Goal: Navigation & Orientation: Find specific page/section

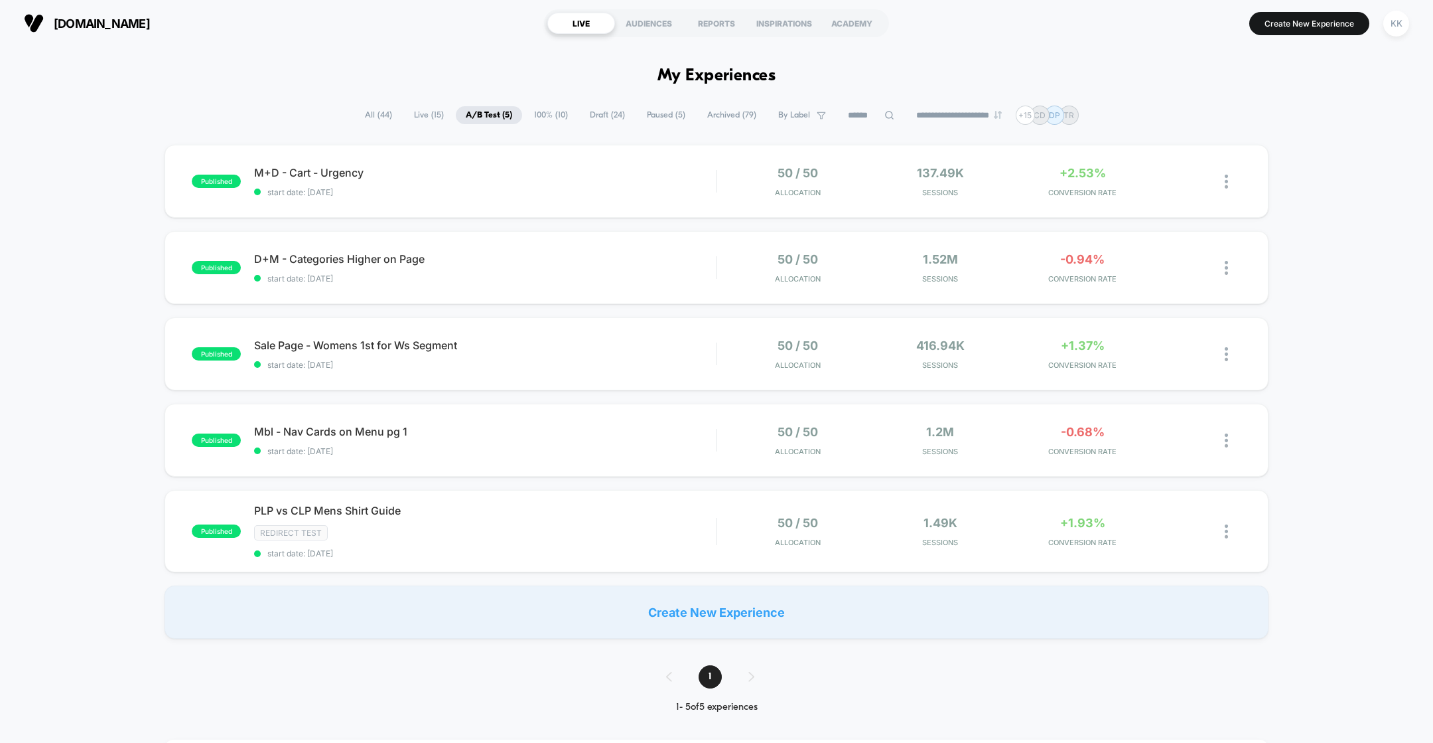
click at [644, 115] on span "Paused ( 5 )" at bounding box center [666, 115] width 58 height 18
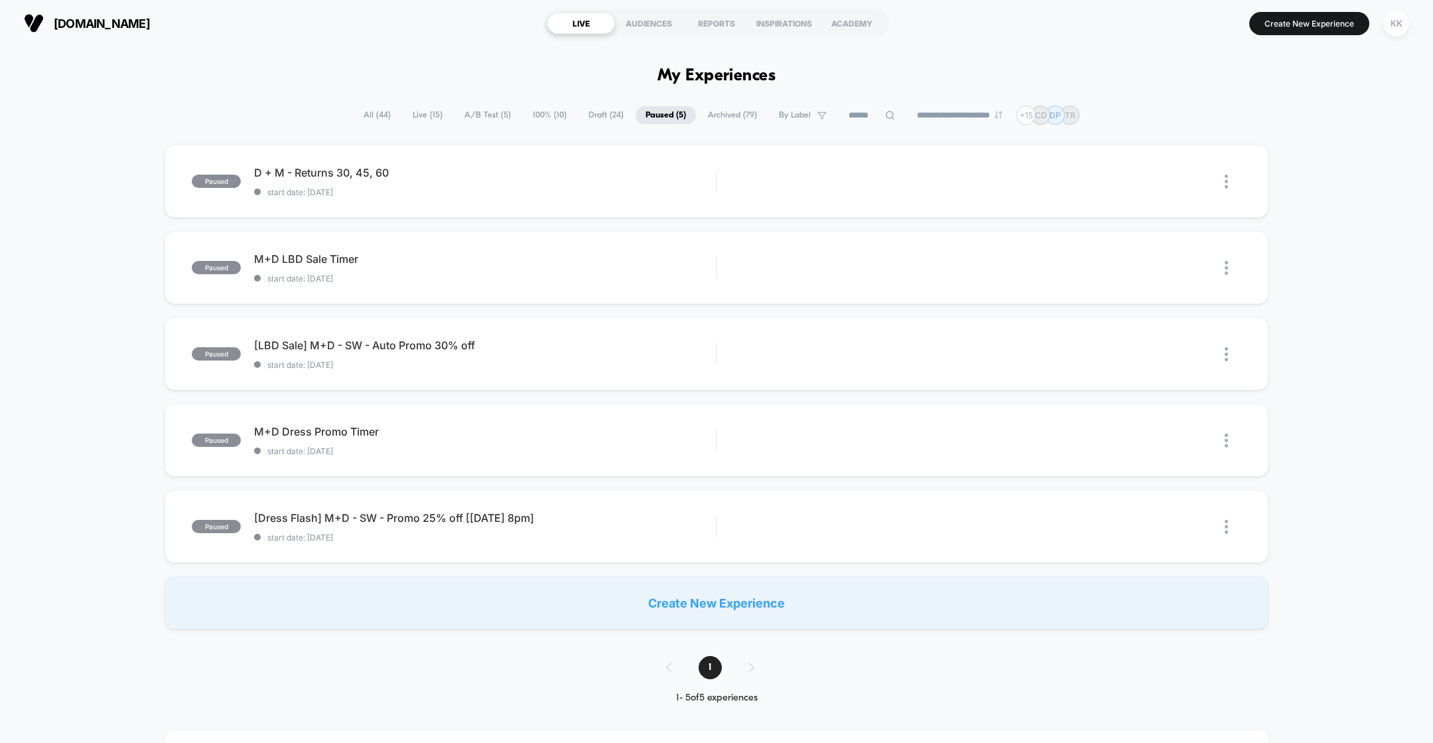
click at [591, 117] on span "Draft ( 24 )" at bounding box center [606, 115] width 55 height 18
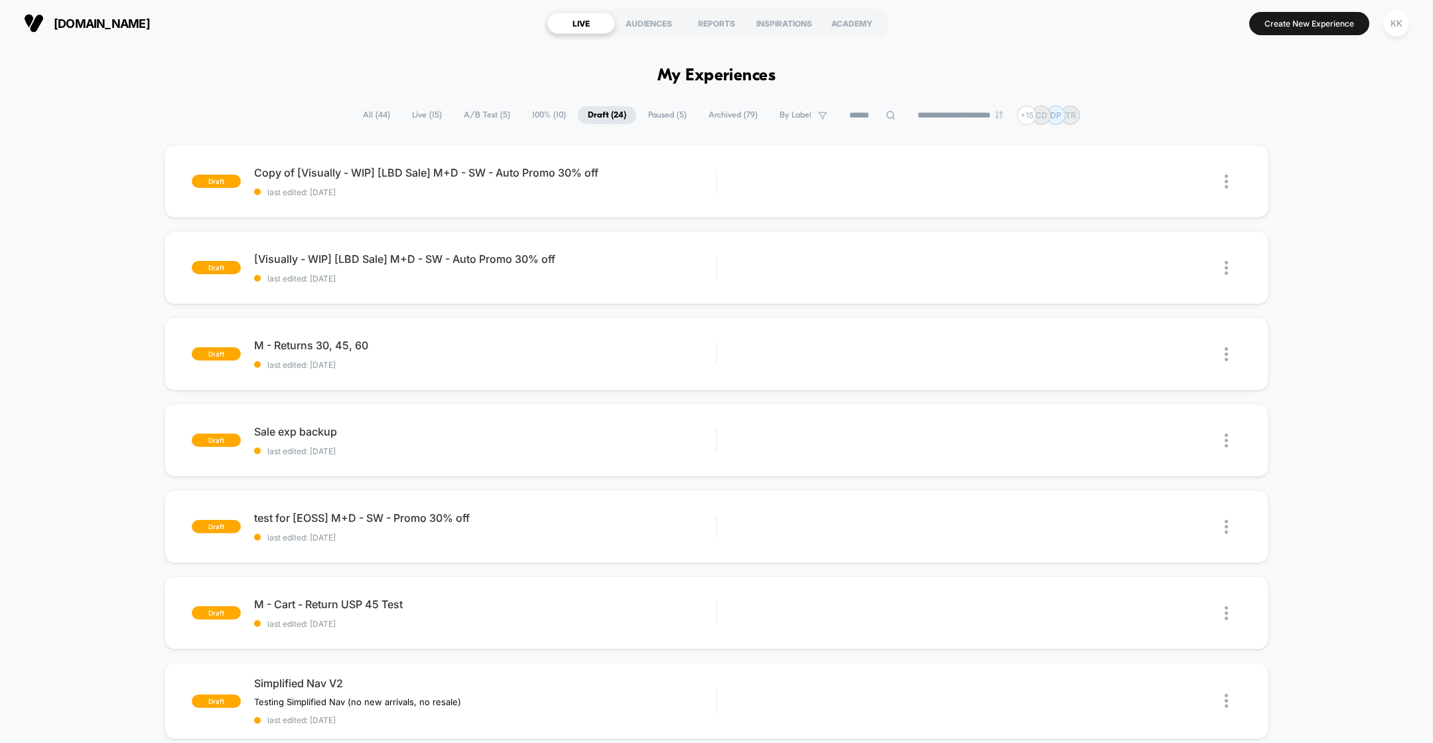
click at [733, 116] on span "Archived ( 79 )" at bounding box center [733, 115] width 69 height 18
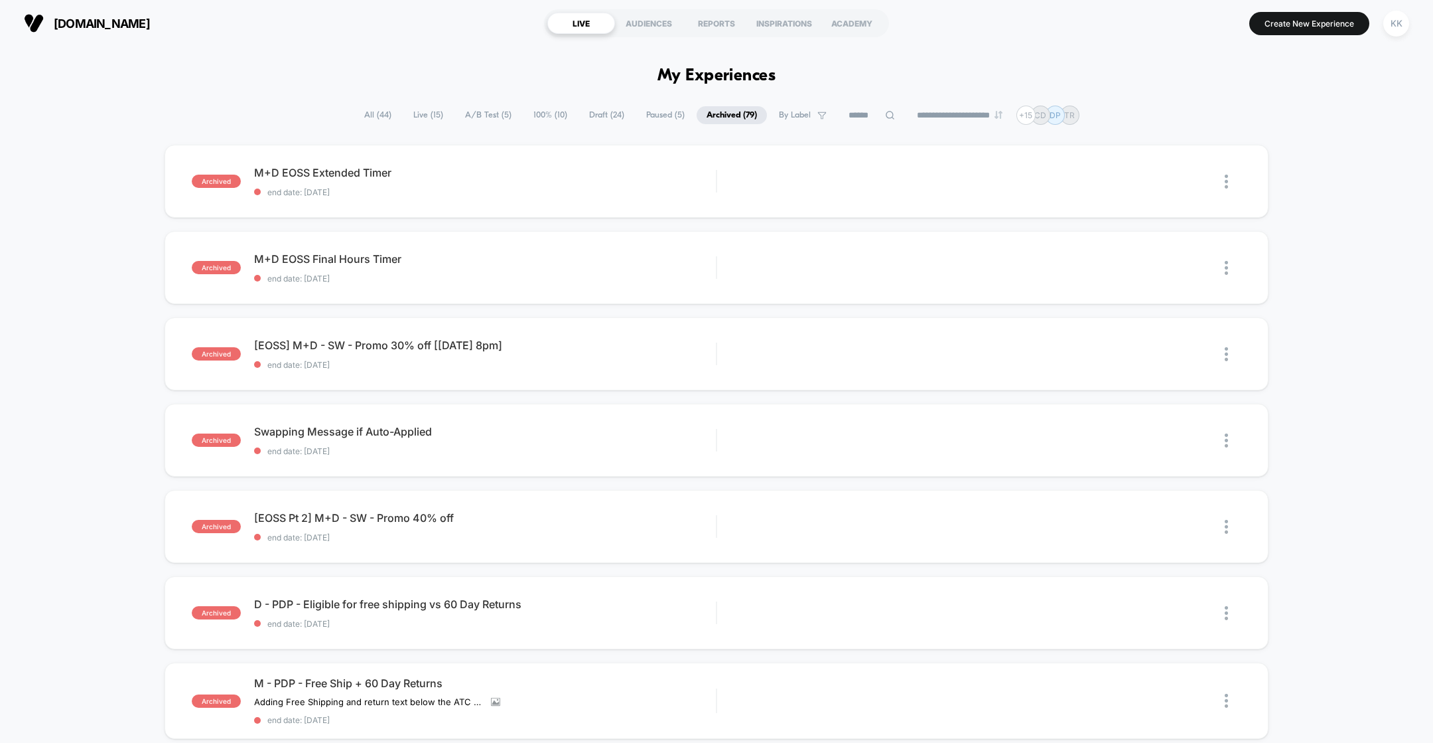
click at [655, 114] on span "Paused ( 5 )" at bounding box center [665, 115] width 58 height 18
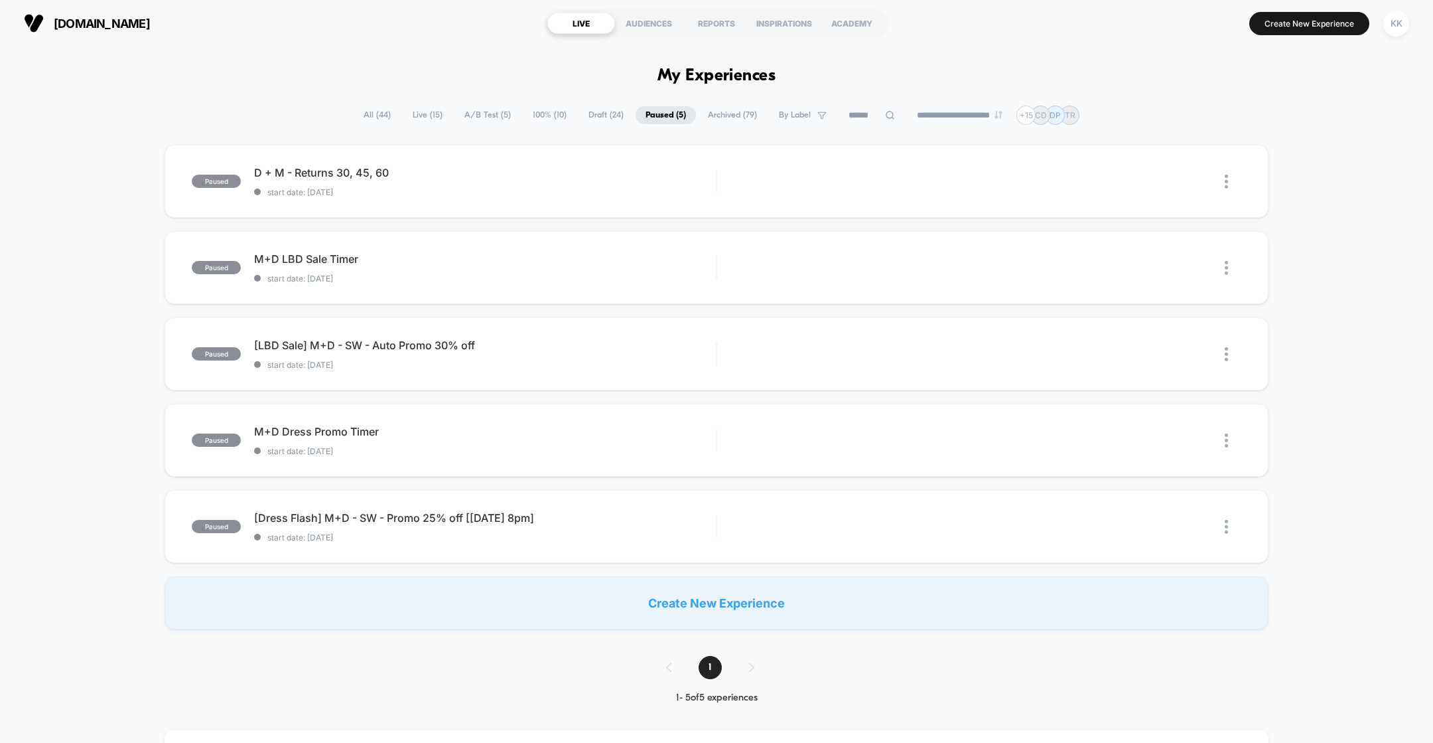
click at [537, 117] on span "100% ( 10 )" at bounding box center [550, 115] width 54 height 18
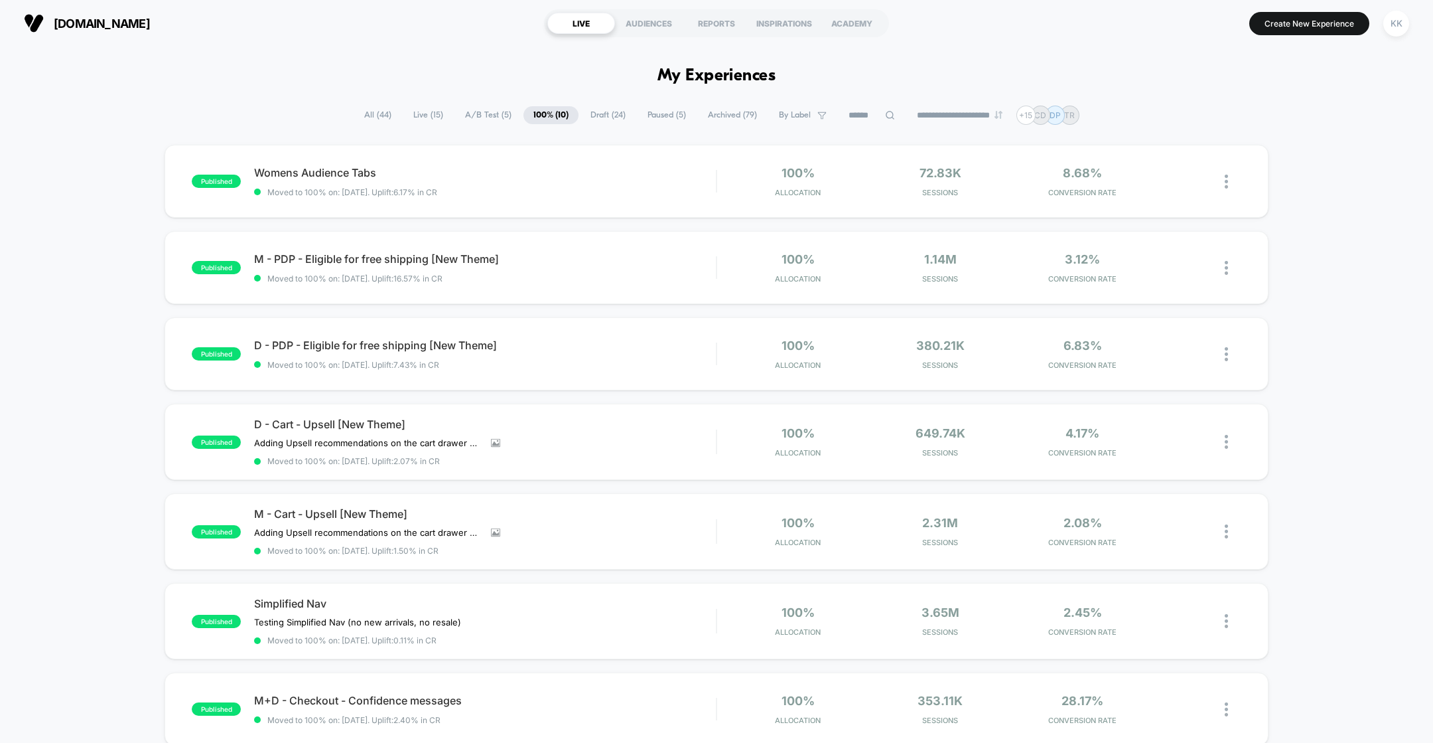
click at [475, 111] on span "A/B Test ( 5 )" at bounding box center [488, 115] width 66 height 18
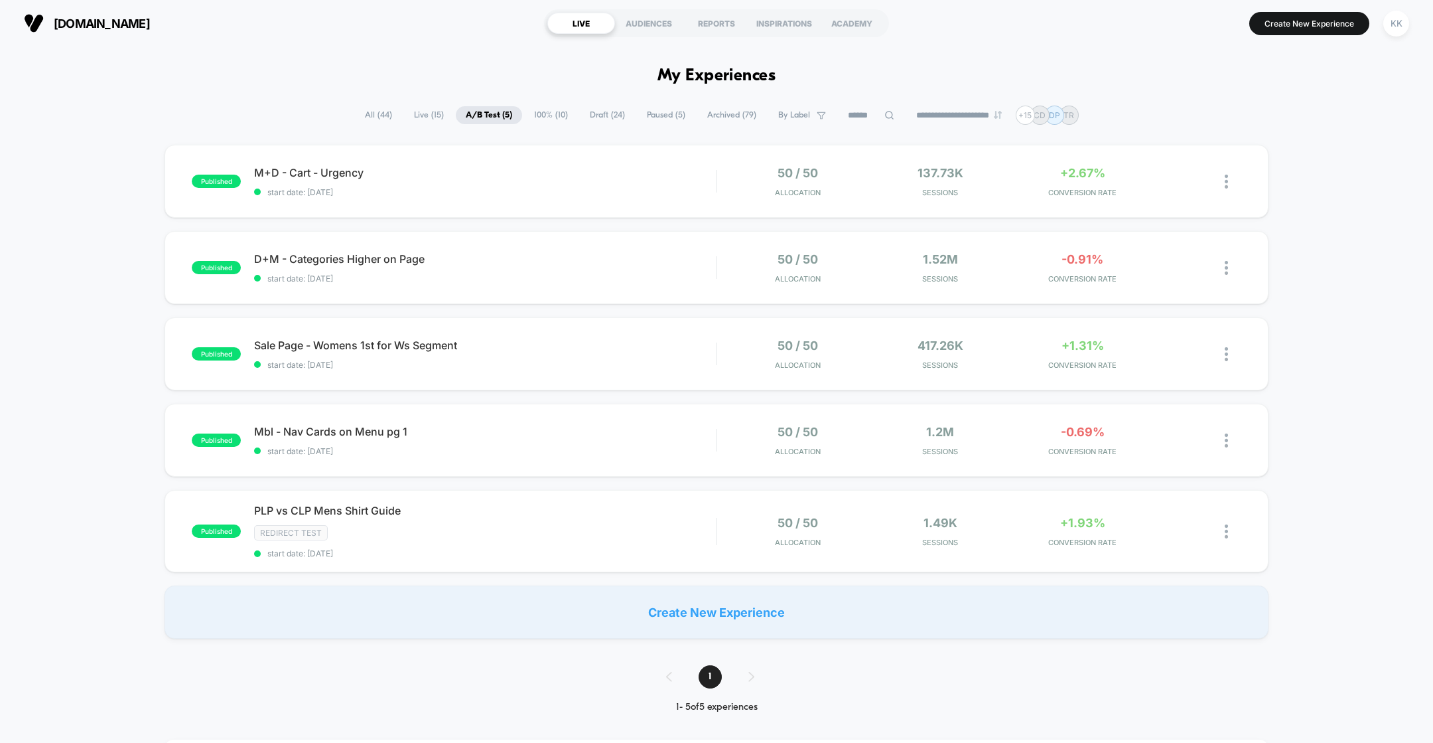
click at [423, 115] on span "Live ( 15 )" at bounding box center [429, 115] width 50 height 18
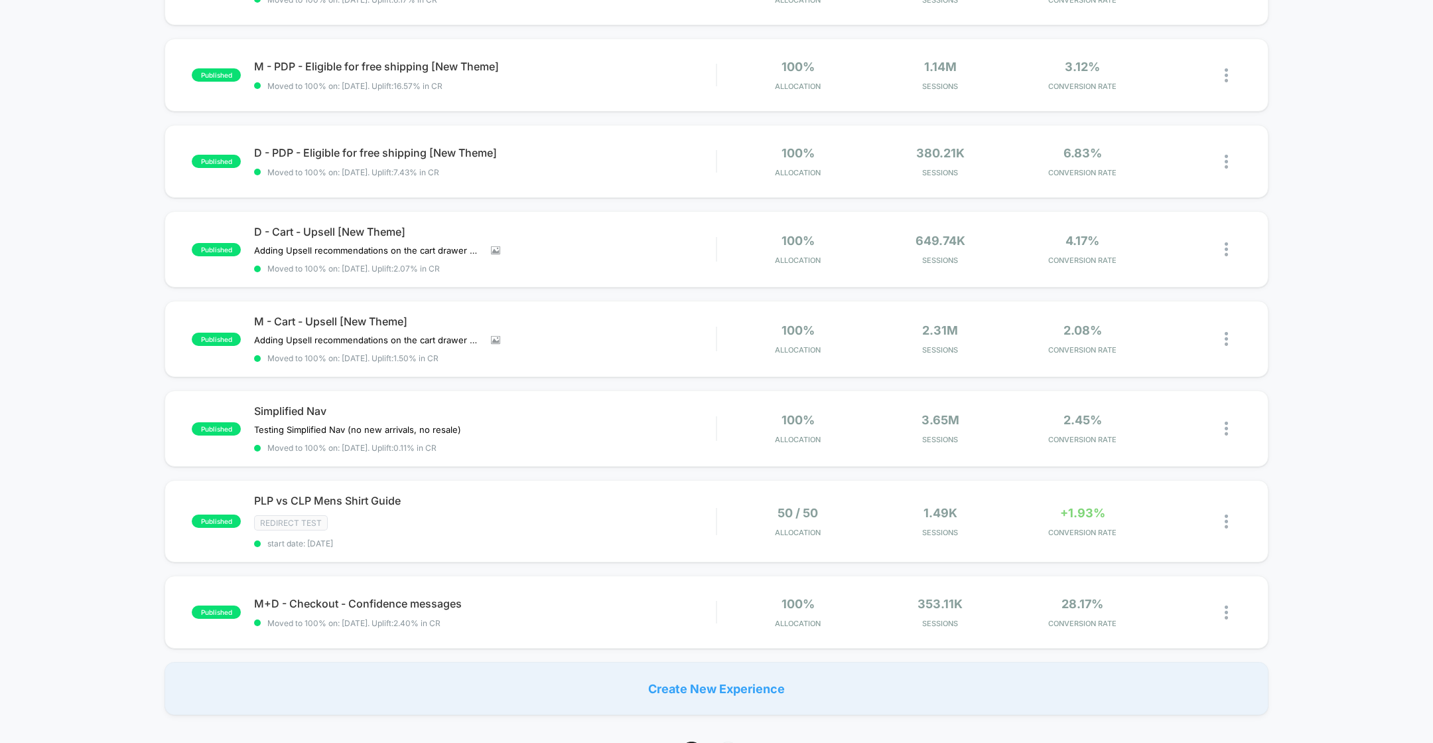
scroll to position [550, 0]
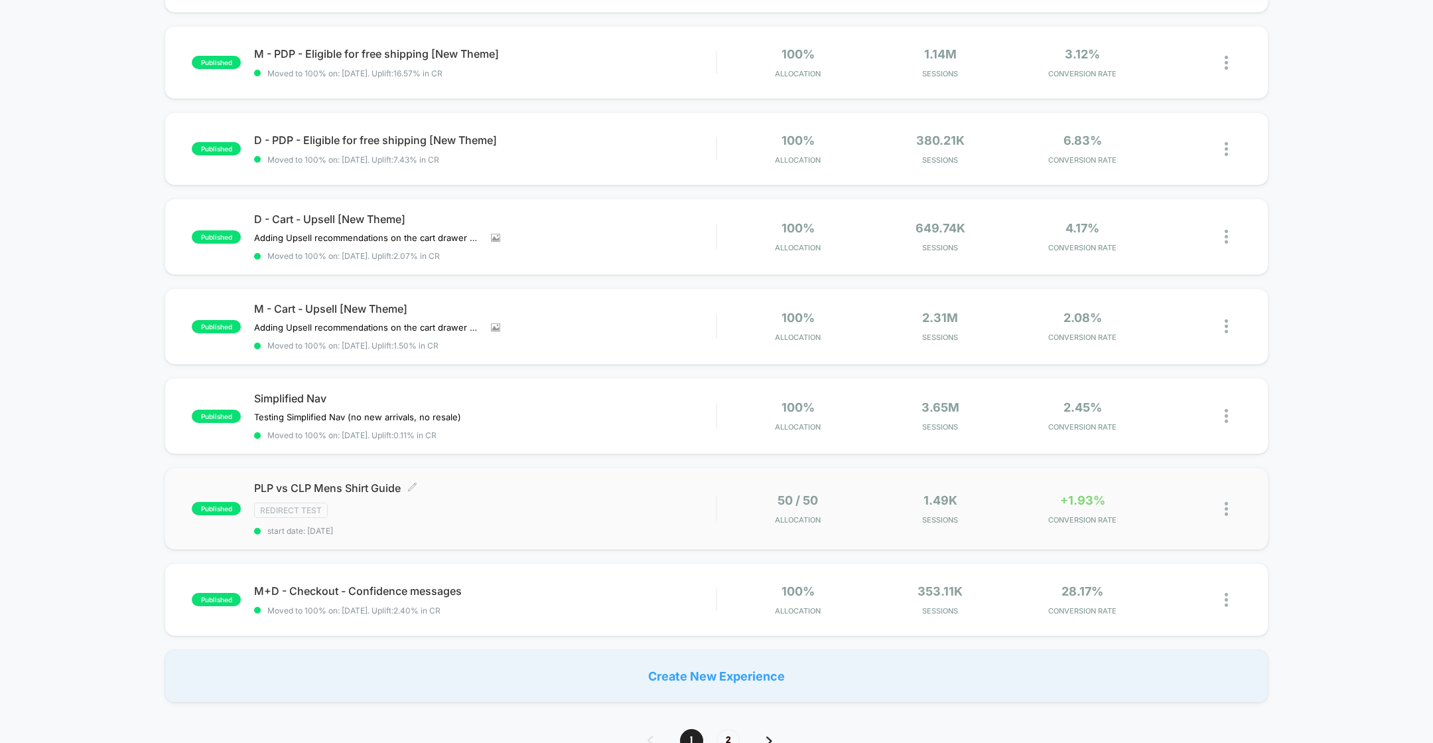
click at [495, 497] on div "PLP vs CLP Mens Shirt Guide Click to edit experience details Click to edit expe…" at bounding box center [485, 508] width 462 height 54
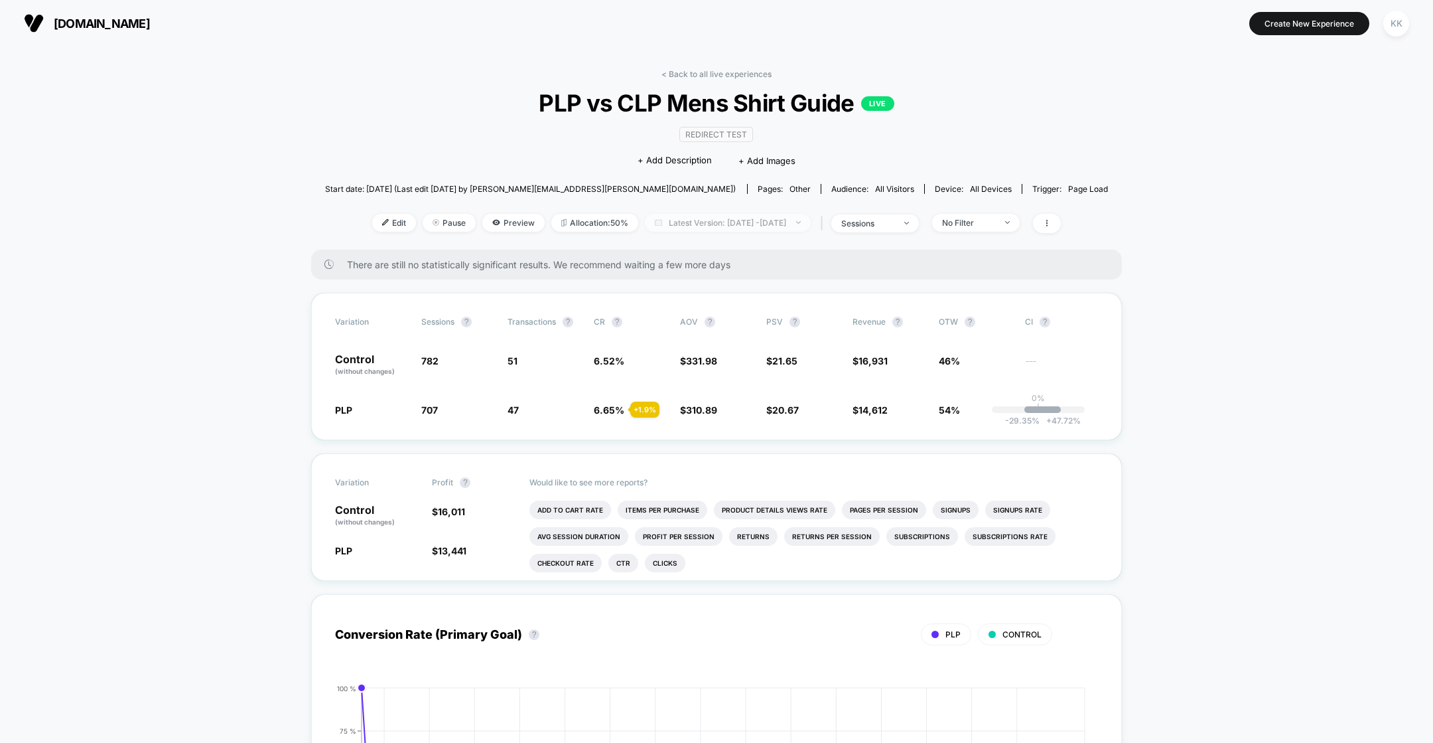
click at [808, 224] on span "Latest Version: [DATE] - [DATE]" at bounding box center [728, 223] width 166 height 18
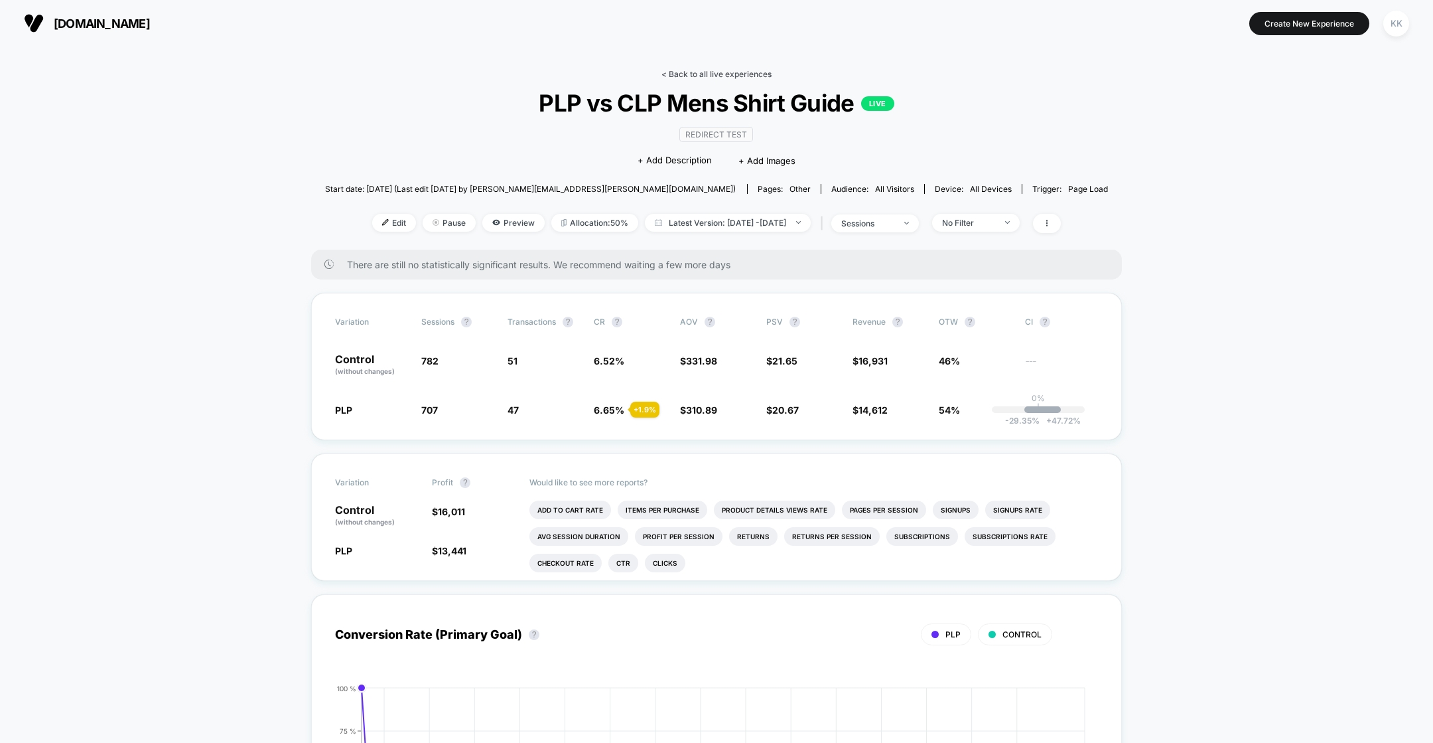
click at [674, 74] on link "< Back to all live experiences" at bounding box center [717, 74] width 110 height 10
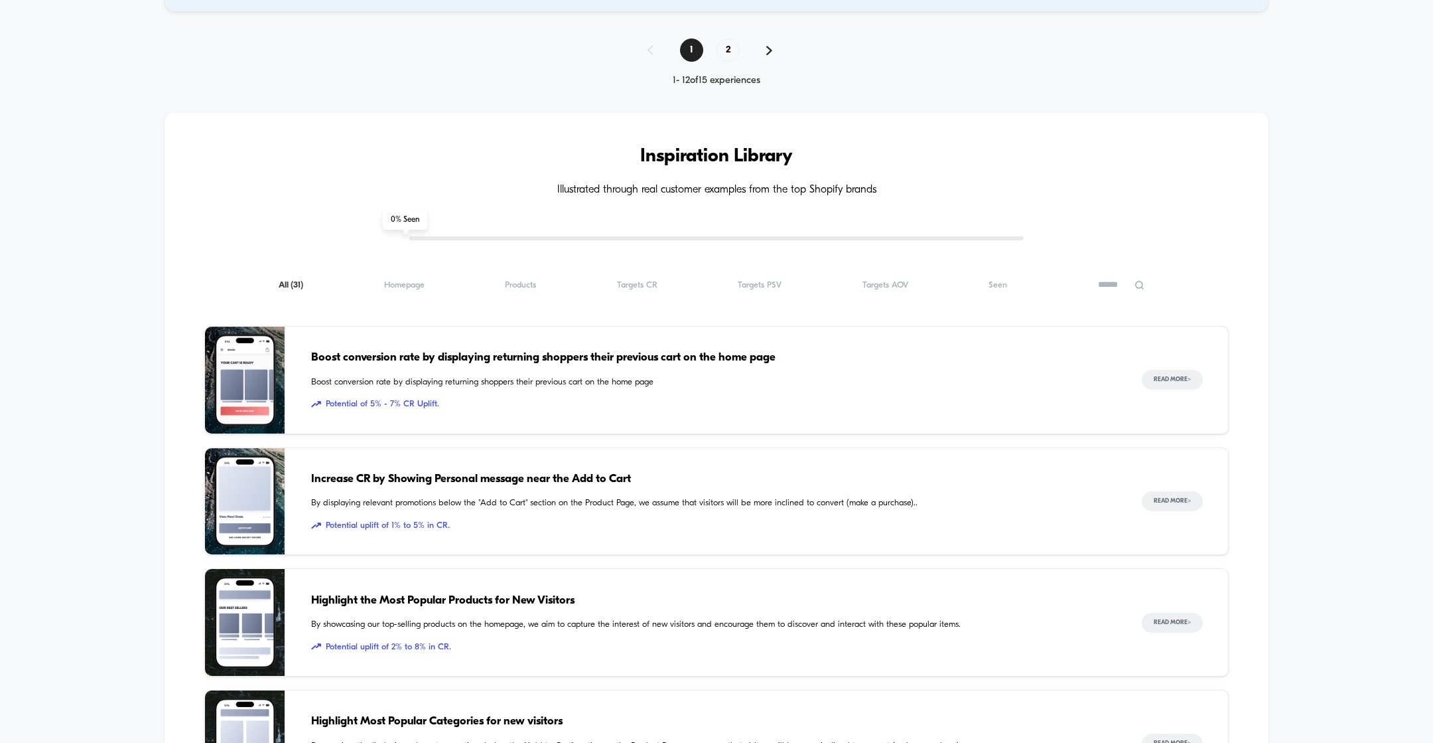
scroll to position [769, 0]
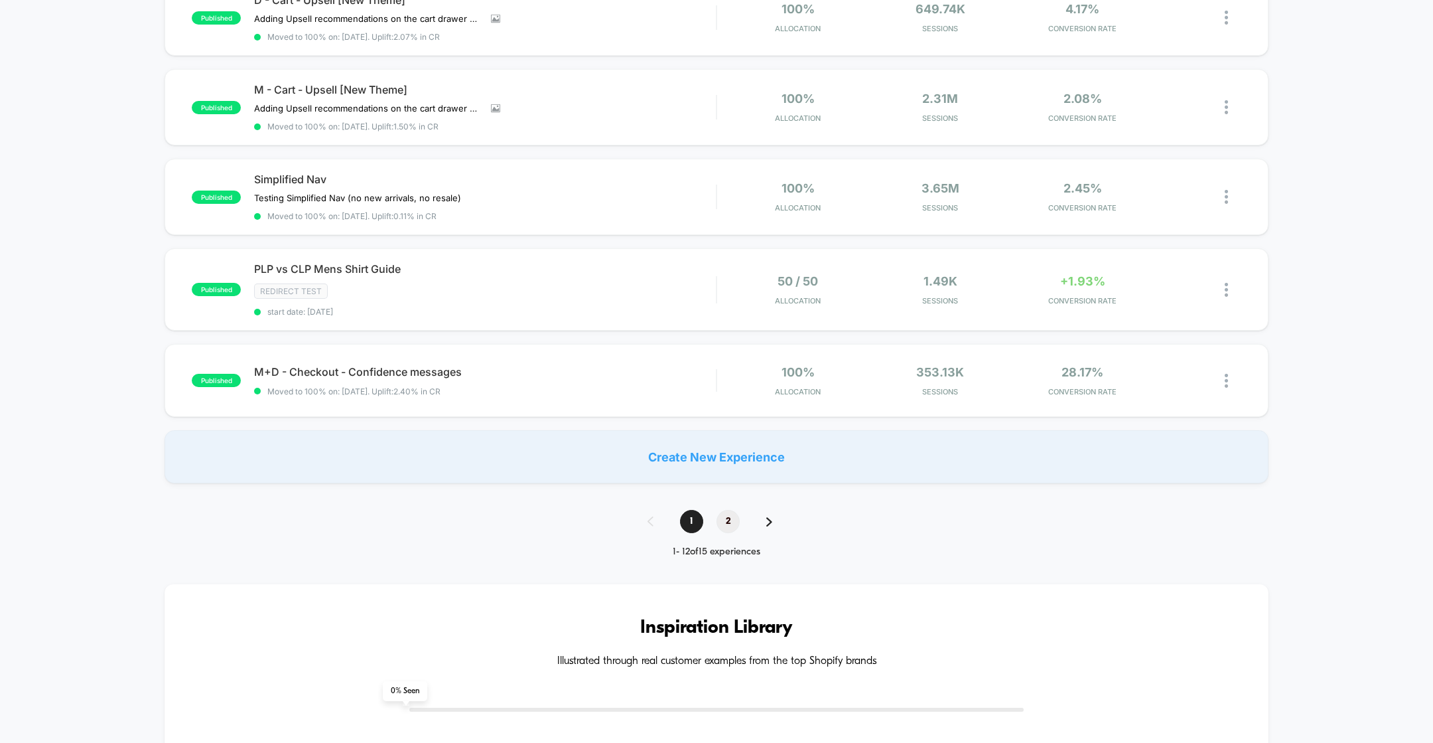
click at [731, 511] on span "2" at bounding box center [728, 521] width 23 height 23
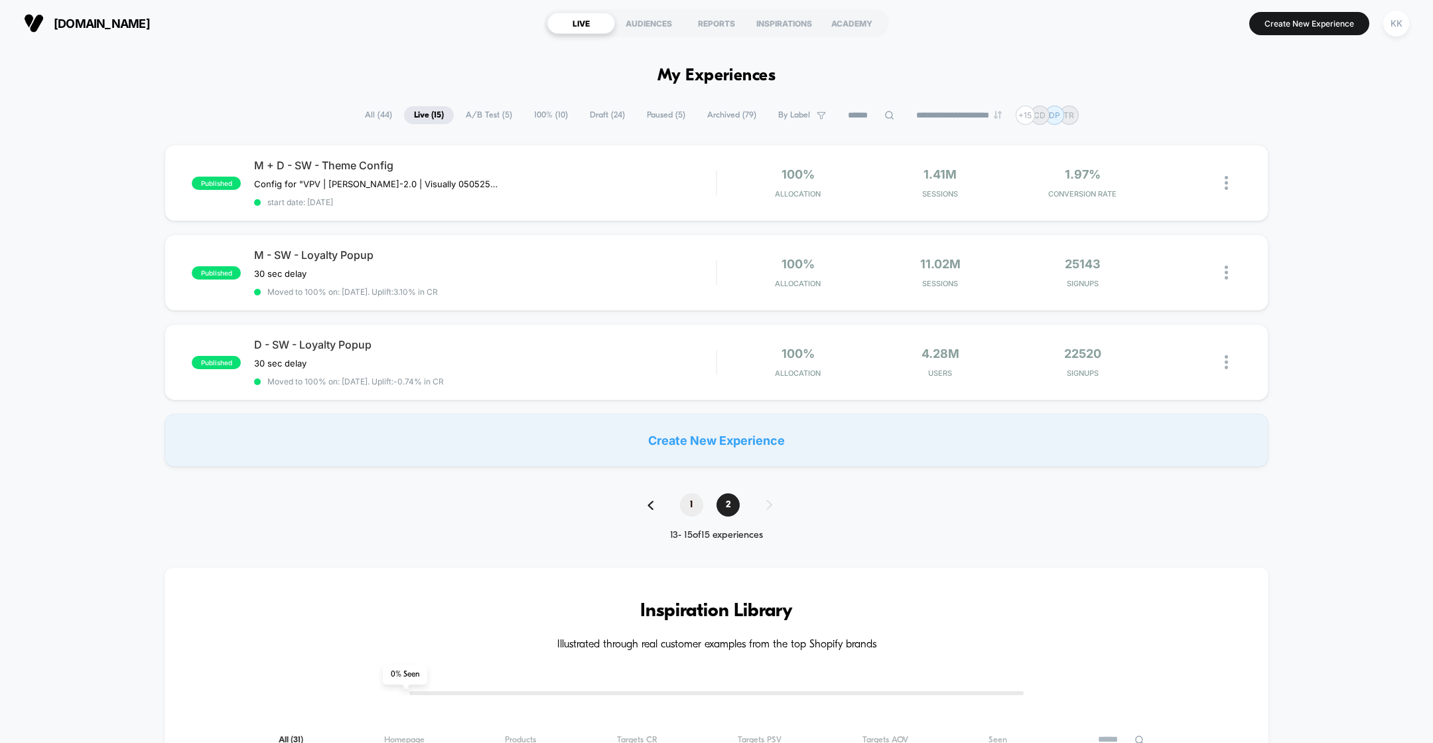
click at [696, 506] on span "1" at bounding box center [691, 504] width 23 height 23
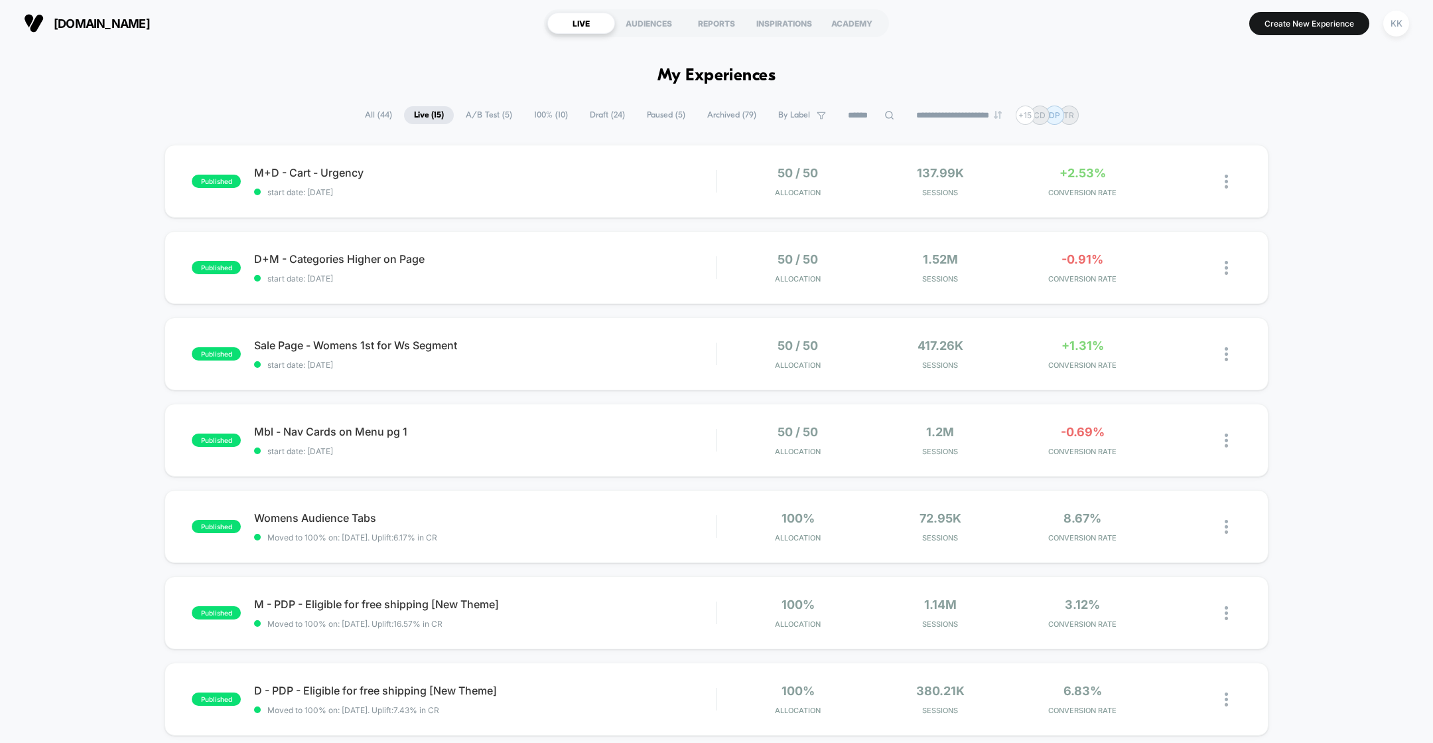
click at [372, 115] on span "All ( 44 )" at bounding box center [378, 115] width 47 height 18
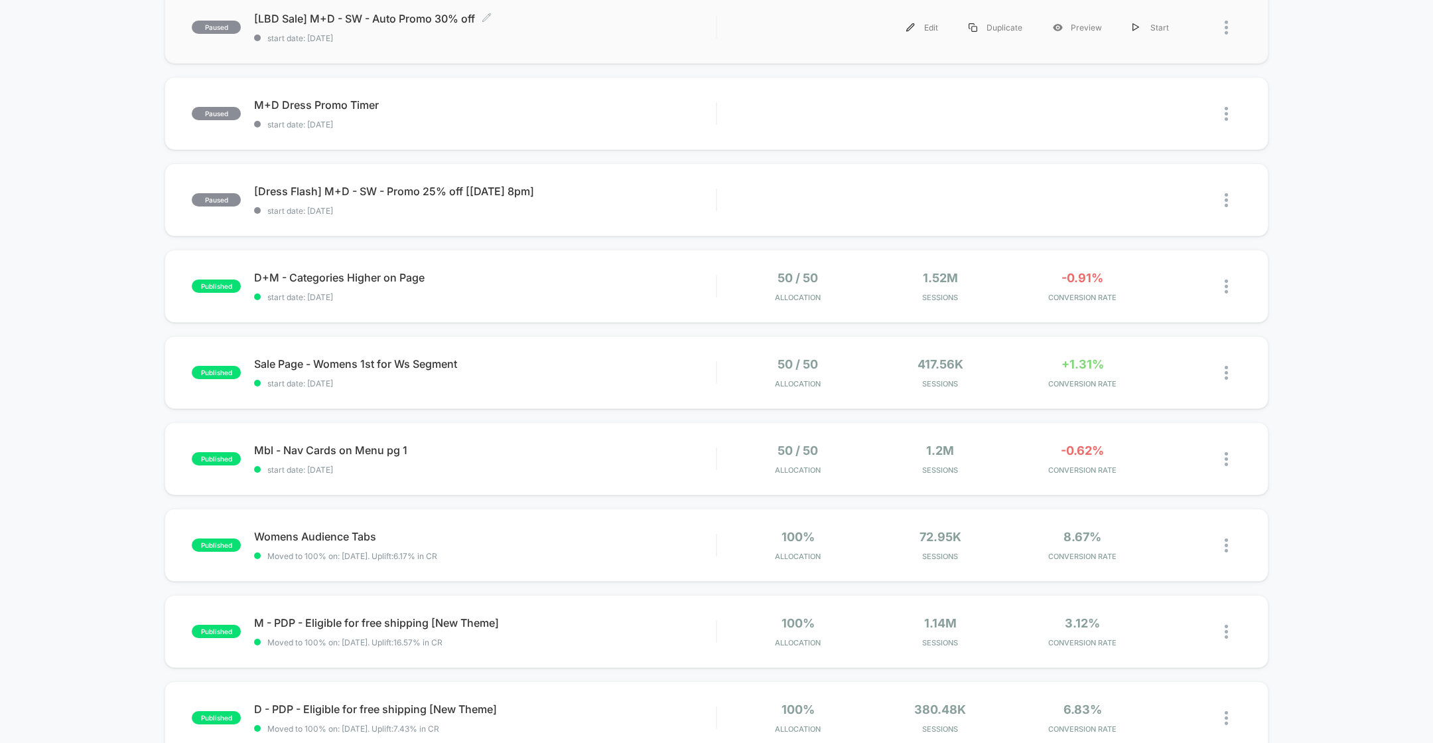
scroll to position [652, 0]
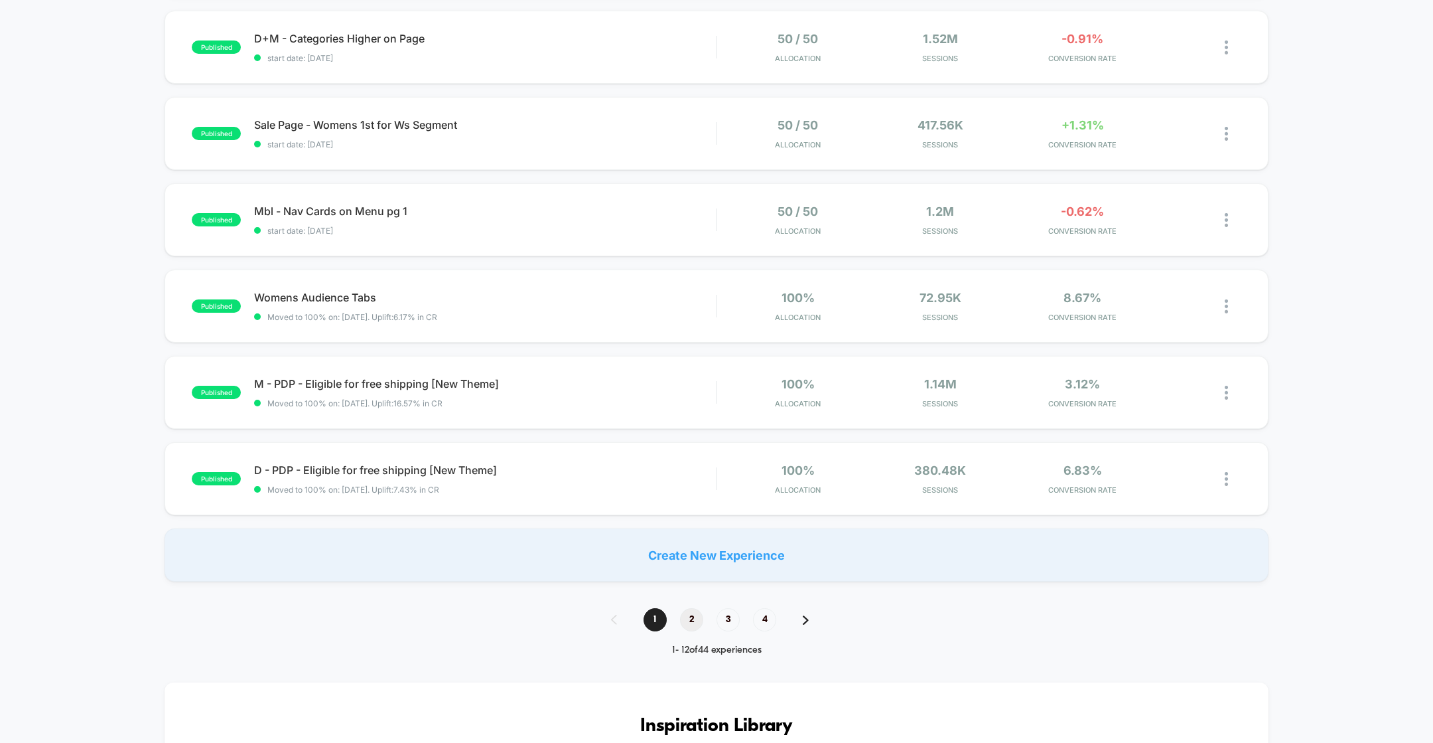
click at [689, 624] on span "2" at bounding box center [691, 619] width 23 height 23
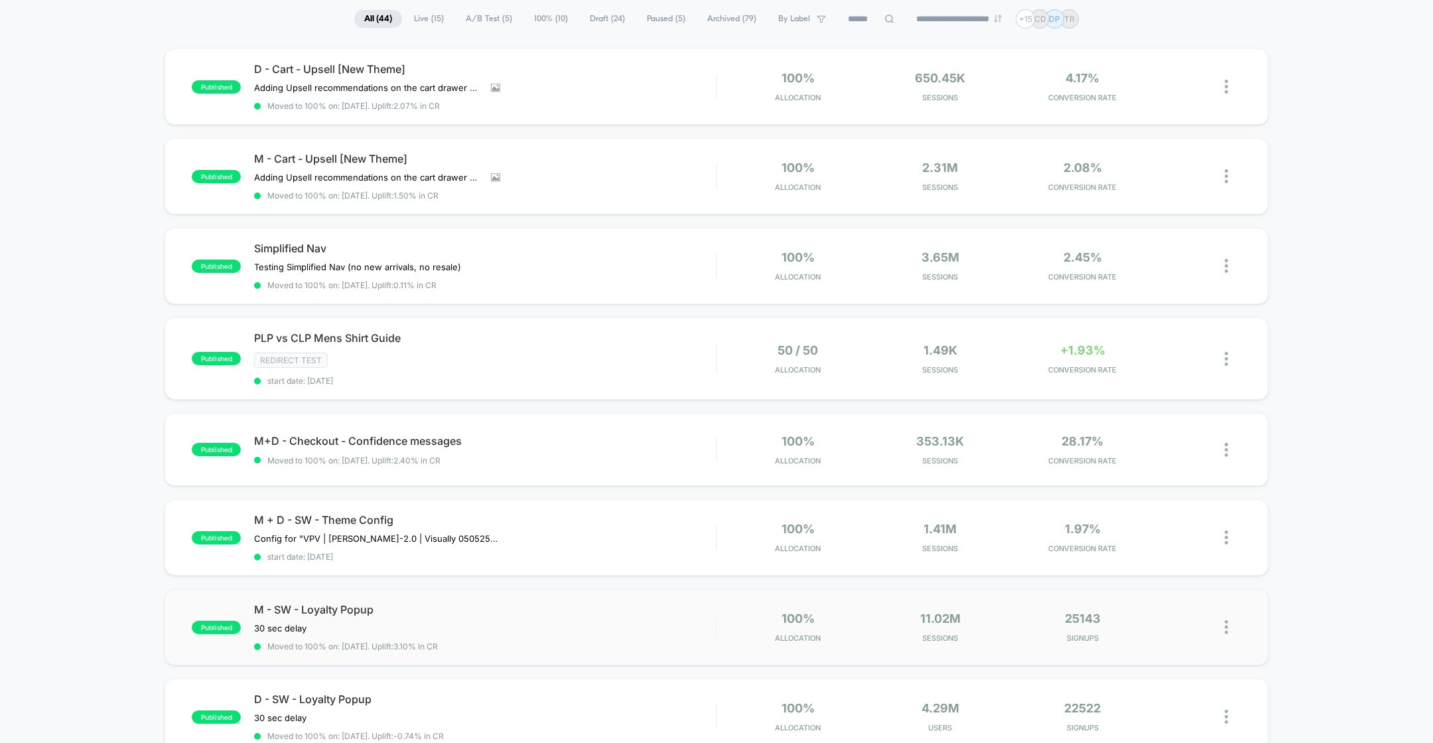
scroll to position [0, 0]
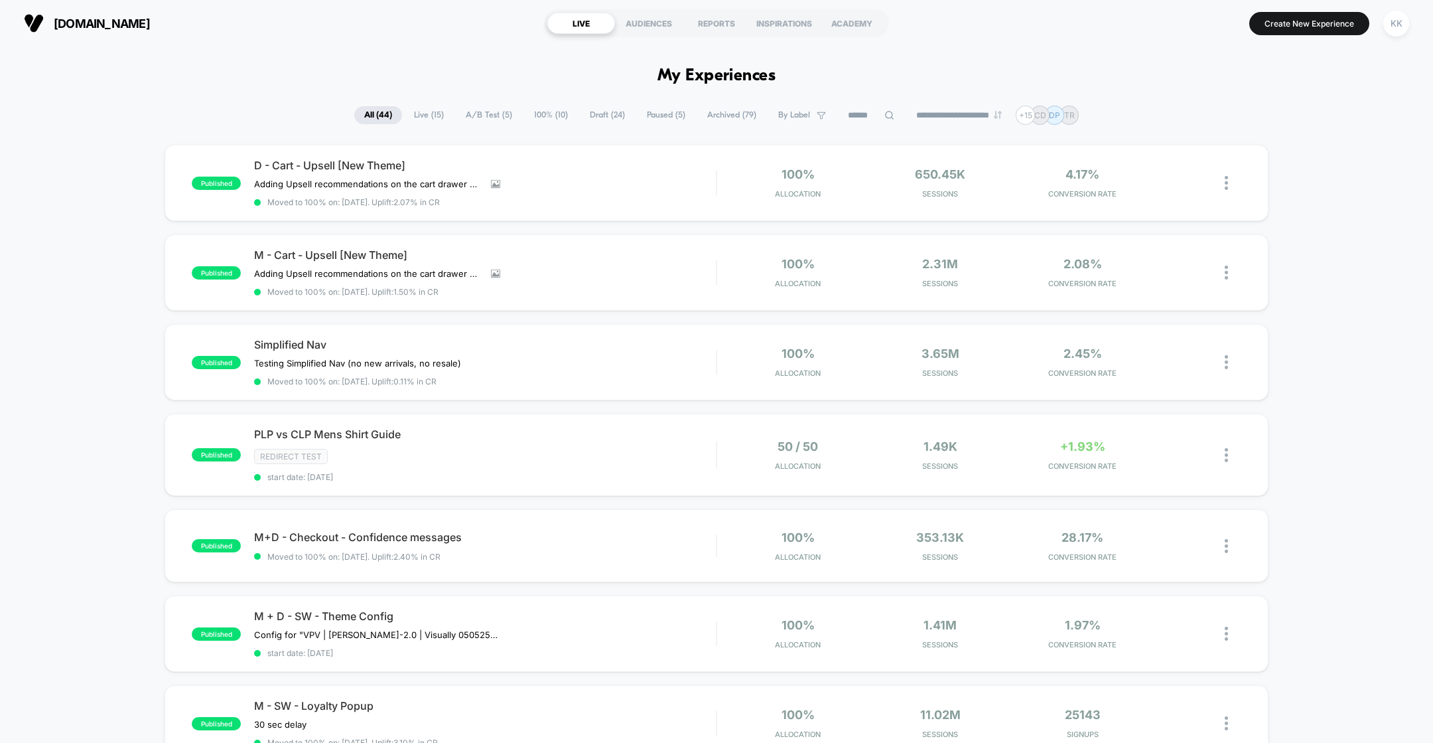
click at [439, 39] on section "[DOMAIN_NAME]" at bounding box center [249, 23] width 458 height 33
